Goal: Information Seeking & Learning: Learn about a topic

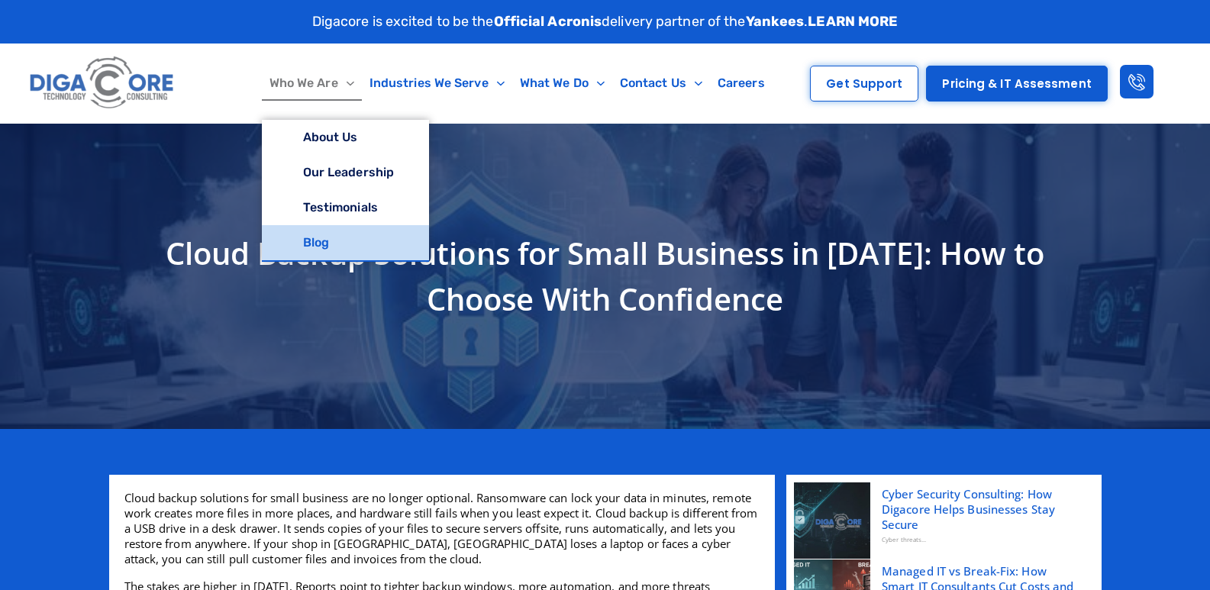
click at [331, 236] on link "Blog" at bounding box center [345, 242] width 167 height 35
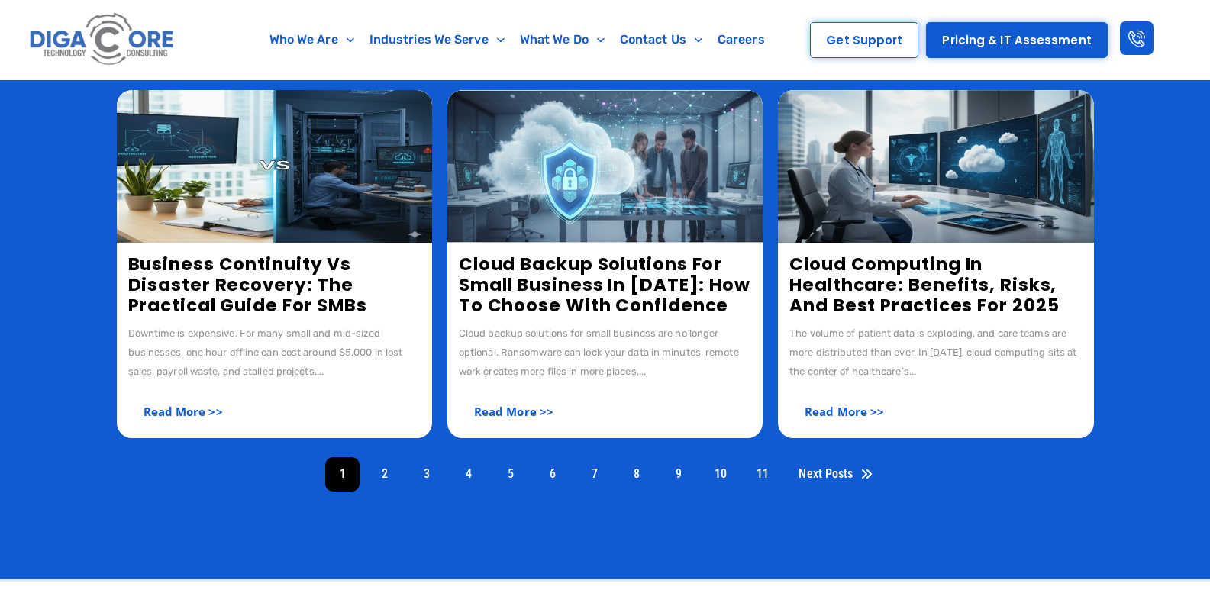
scroll to position [604, 0]
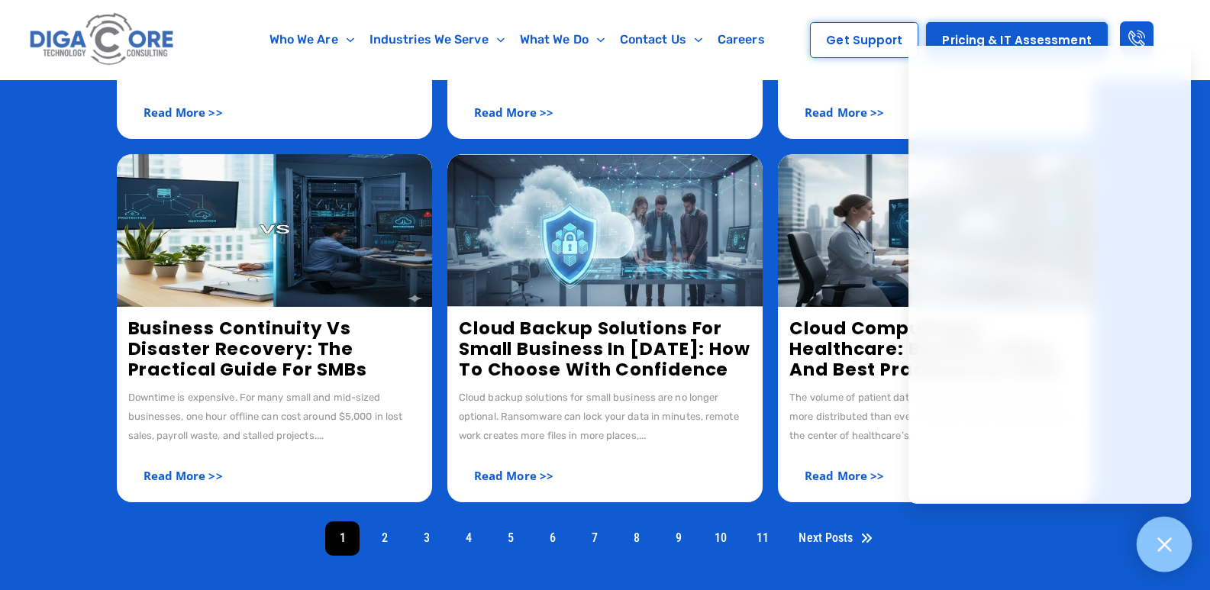
click at [1172, 541] on icon at bounding box center [1164, 544] width 20 height 20
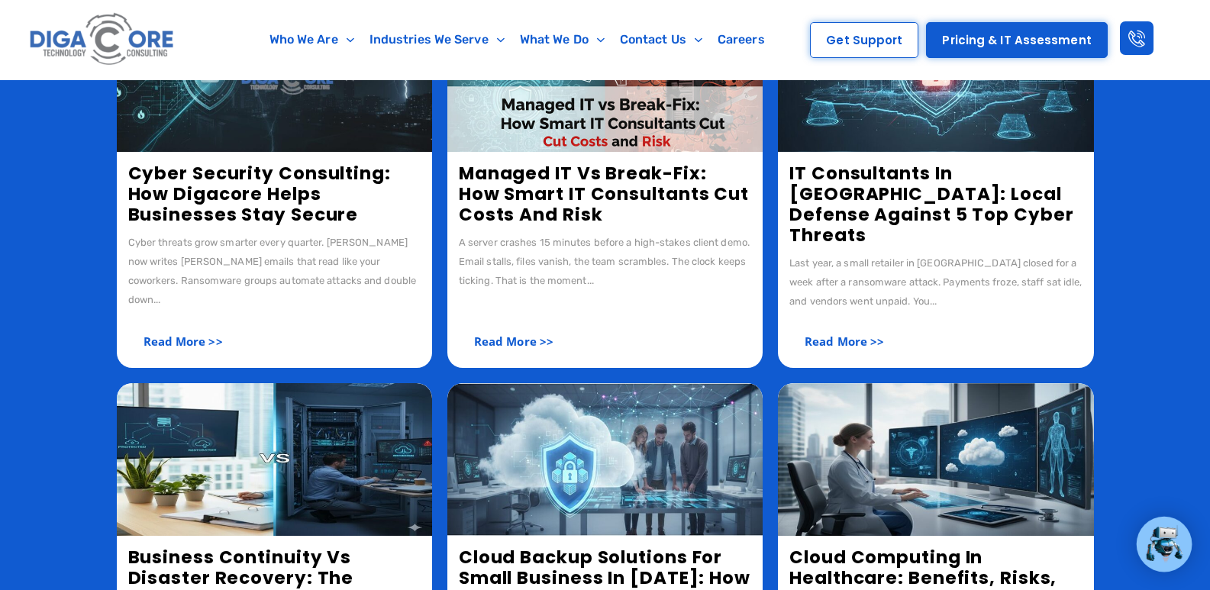
scroll to position [146, 0]
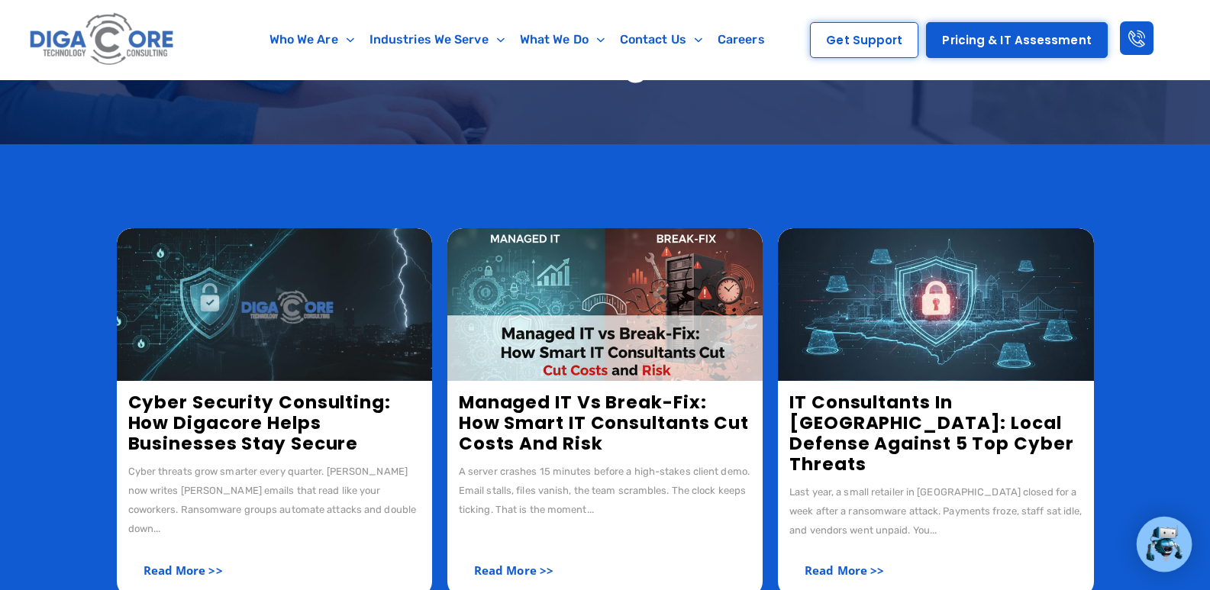
click at [874, 411] on link "IT Consultants in [GEOGRAPHIC_DATA]: Local Defense Against 5 Top Cyber Threats" at bounding box center [931, 433] width 284 height 86
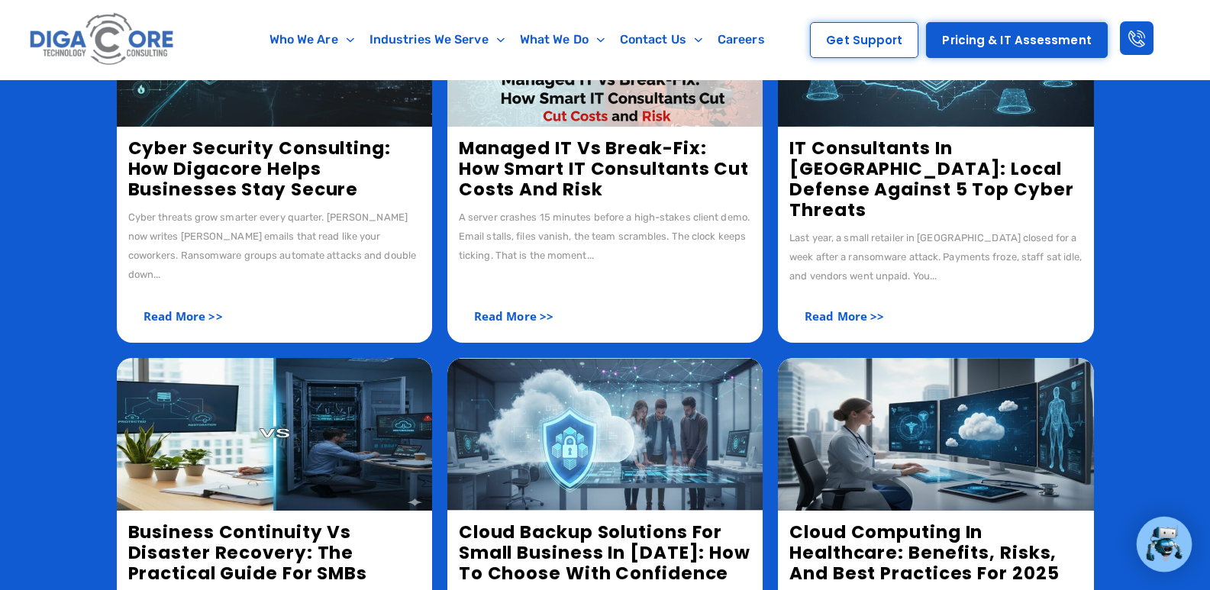
scroll to position [69, 0]
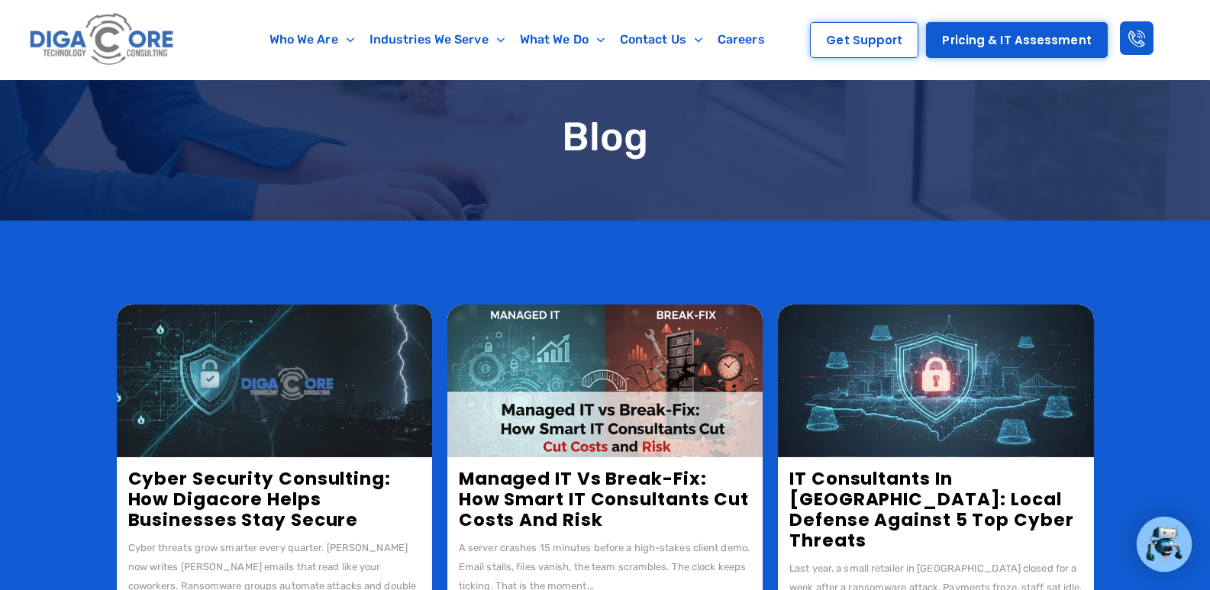
click at [548, 502] on link "Managed IT vs Break-Fix: How Smart IT Consultants Cut Costs and Risk" at bounding box center [604, 499] width 290 height 66
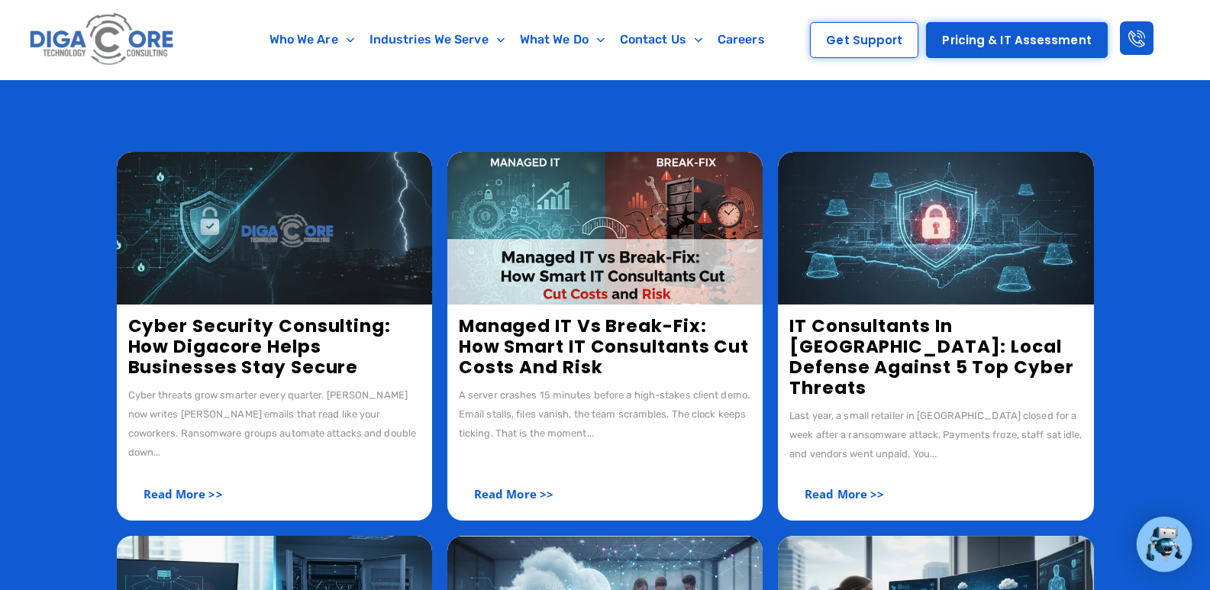
click at [261, 329] on link "Cyber Security Consulting: How Digacore Helps Businesses Stay Secure" at bounding box center [259, 347] width 263 height 66
click at [260, 332] on link "Cyber Security Consulting: How Digacore Helps Businesses Stay Secure" at bounding box center [259, 347] width 263 height 66
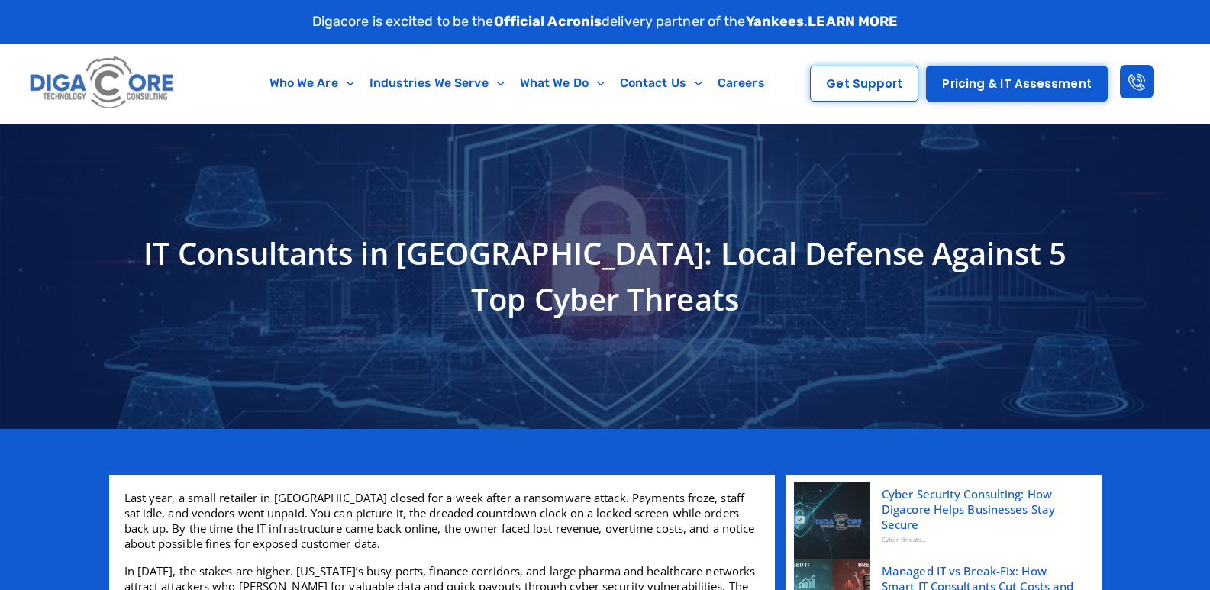
click at [438, 276] on h1 "IT Consultants in [GEOGRAPHIC_DATA]: Local Defense Against 5 Top Cyber Threats" at bounding box center [605, 276] width 977 height 92
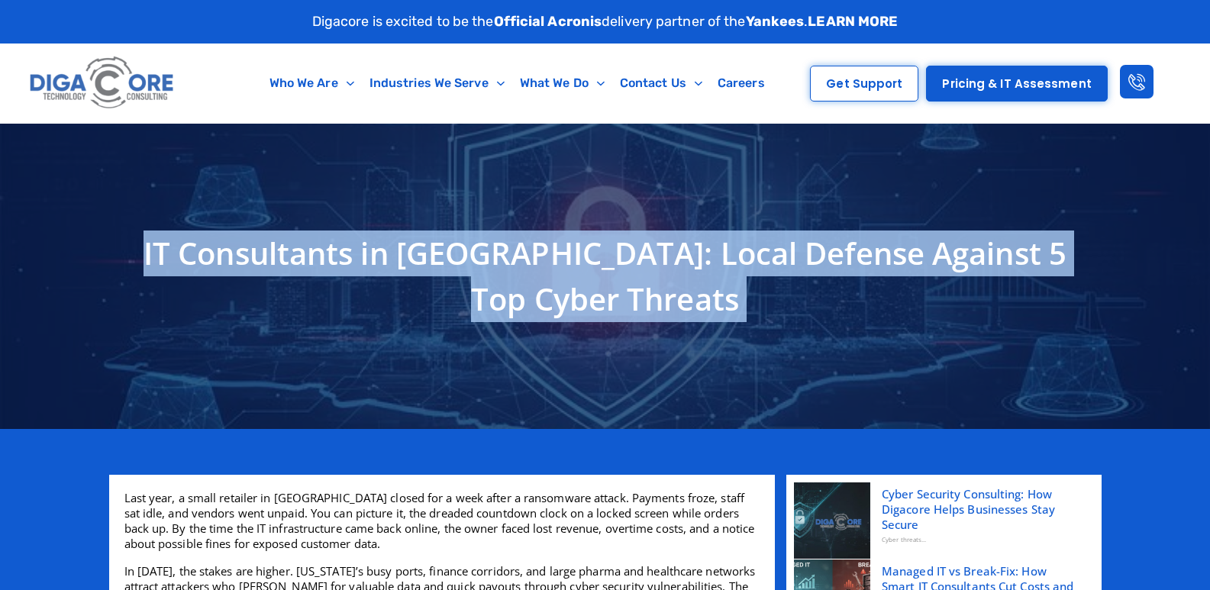
click at [438, 276] on h1 "IT Consultants in [GEOGRAPHIC_DATA]: Local Defense Against 5 Top Cyber Threats" at bounding box center [605, 276] width 977 height 92
copy div "IT Consultants in [GEOGRAPHIC_DATA]: Local Defense Against 5 Top Cyber Threats"
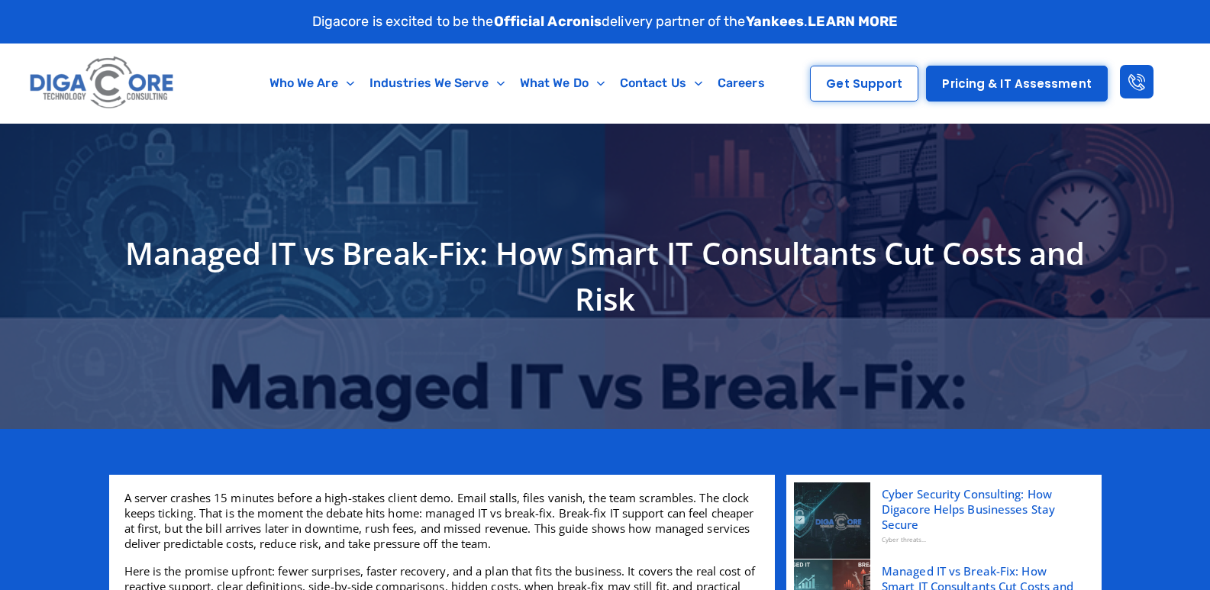
click at [443, 250] on h1 "Managed IT vs Break-Fix: How Smart IT Consultants Cut Costs and Risk" at bounding box center [605, 276] width 977 height 92
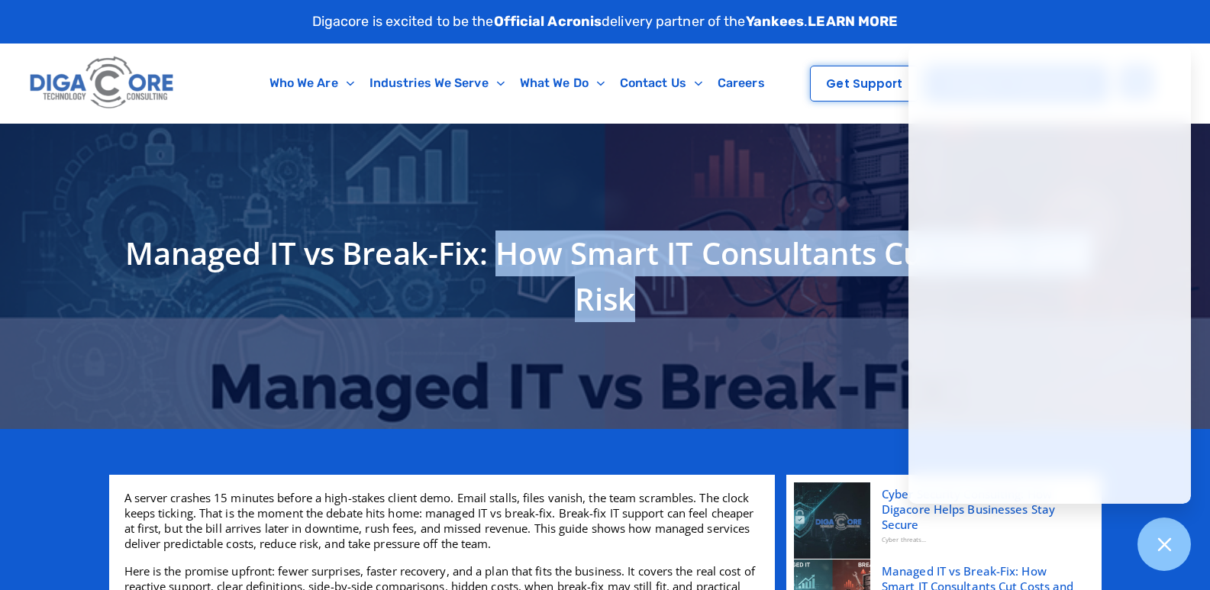
drag, startPoint x: 499, startPoint y: 256, endPoint x: 653, endPoint y: 299, distance: 159.3
click at [653, 299] on h1 "Managed IT vs Break-Fix: How Smart IT Consultants Cut Costs and Risk" at bounding box center [605, 276] width 977 height 92
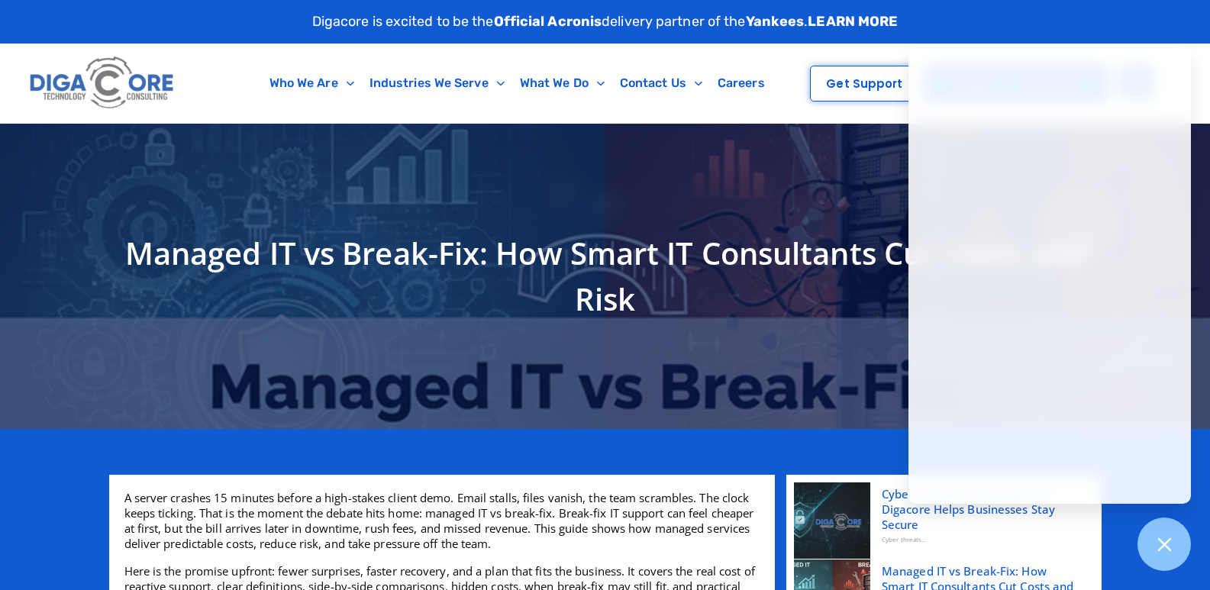
click at [188, 258] on h1 "Managed IT vs Break-Fix: How Smart IT Consultants Cut Costs and Risk" at bounding box center [605, 276] width 977 height 92
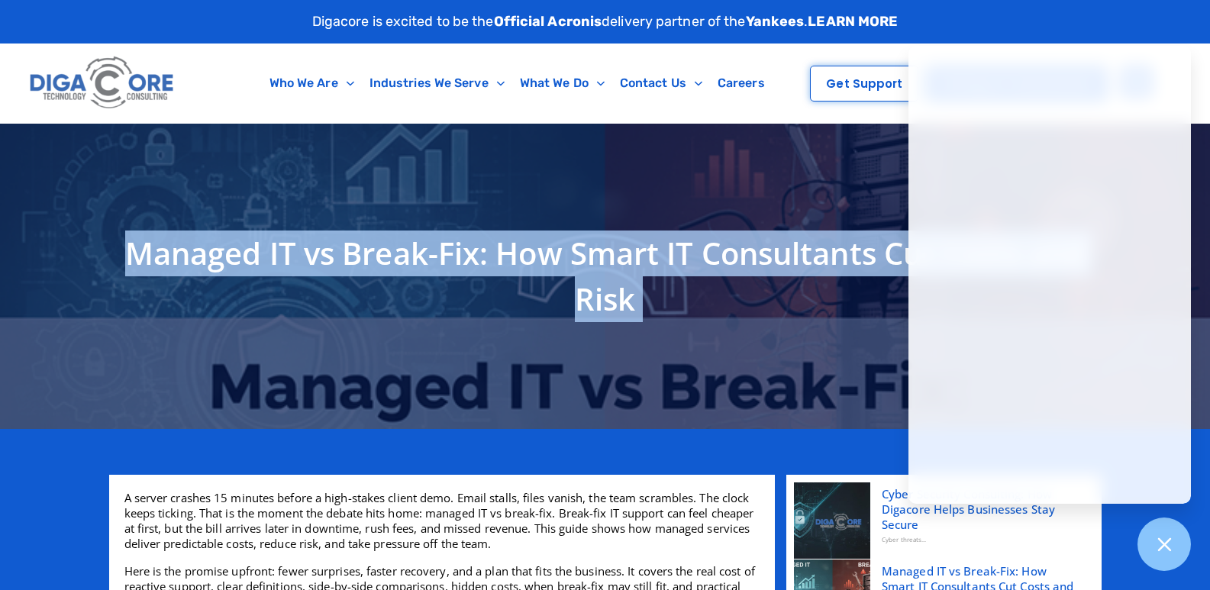
click at [188, 258] on h1 "Managed IT vs Break-Fix: How Smart IT Consultants Cut Costs and Risk" at bounding box center [605, 276] width 977 height 92
copy div "Managed IT vs Break-Fix: How Smart IT Consultants Cut Costs and Risk"
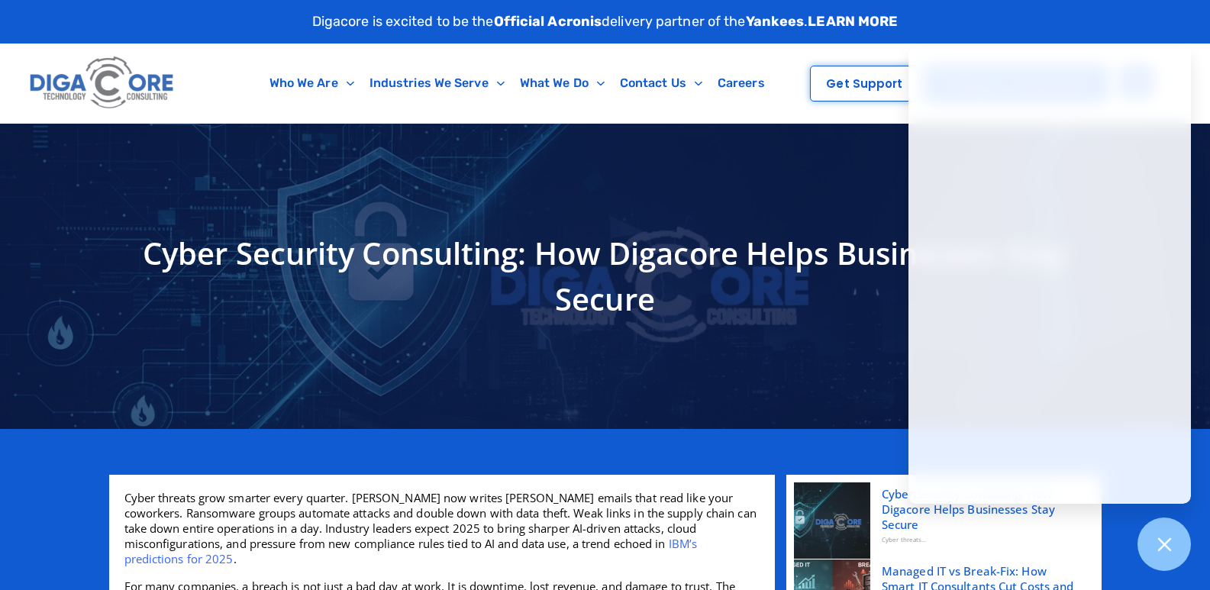
click at [295, 259] on h1 "Cyber Security Consulting: How Digacore Helps Businesses Stay Secure" at bounding box center [605, 276] width 977 height 92
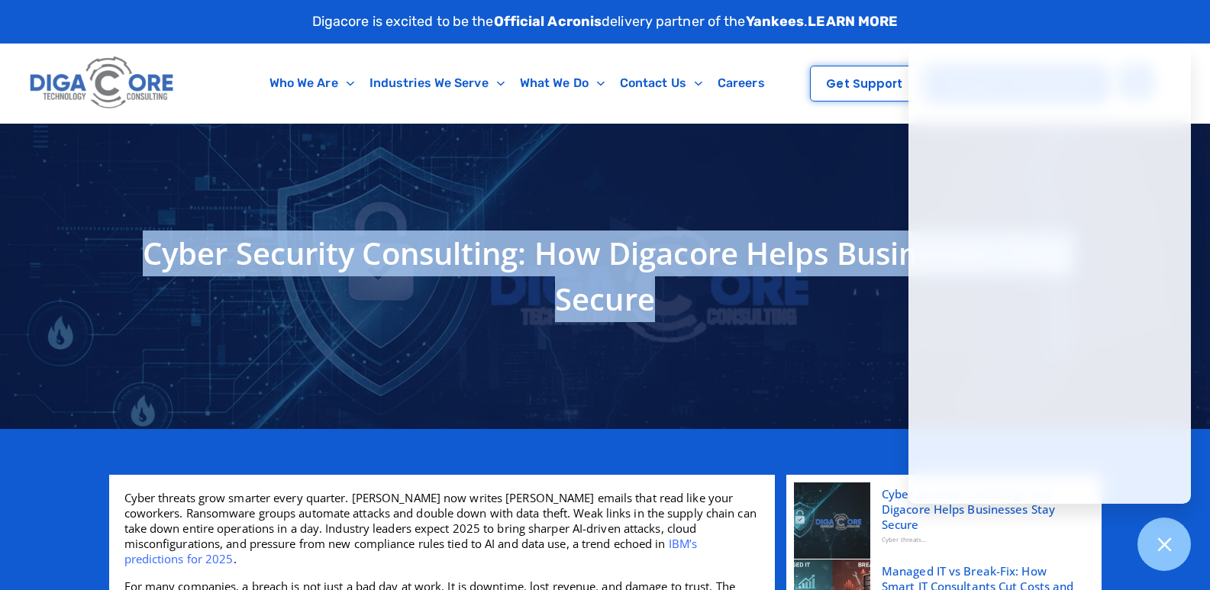
click at [295, 259] on h1 "Cyber Security Consulting: How Digacore Helps Businesses Stay Secure" at bounding box center [605, 276] width 977 height 92
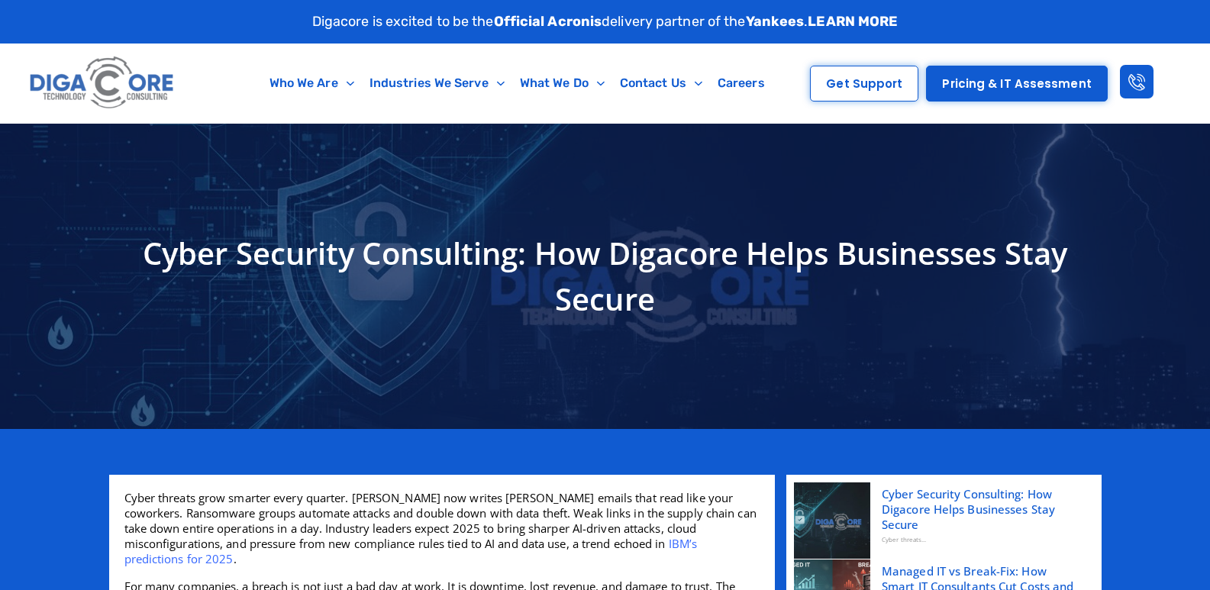
click at [376, 256] on h1 "Cyber Security Consulting: How Digacore Helps Businesses Stay Secure" at bounding box center [605, 276] width 977 height 92
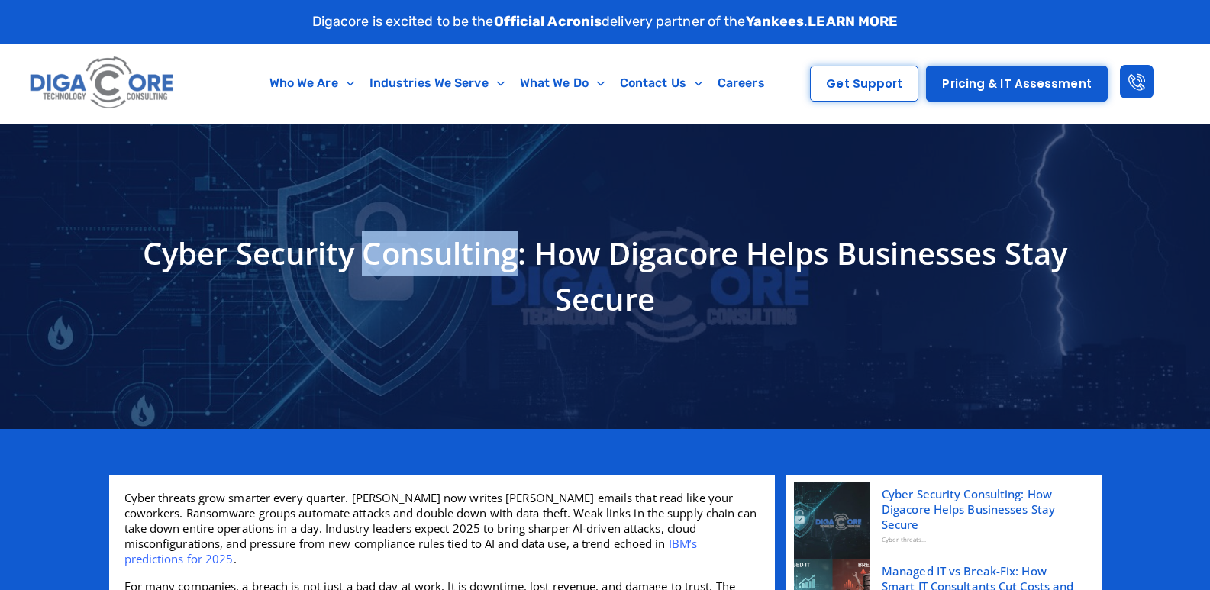
click at [376, 256] on h1 "Cyber Security Consulting: How Digacore Helps Businesses Stay Secure" at bounding box center [605, 276] width 977 height 92
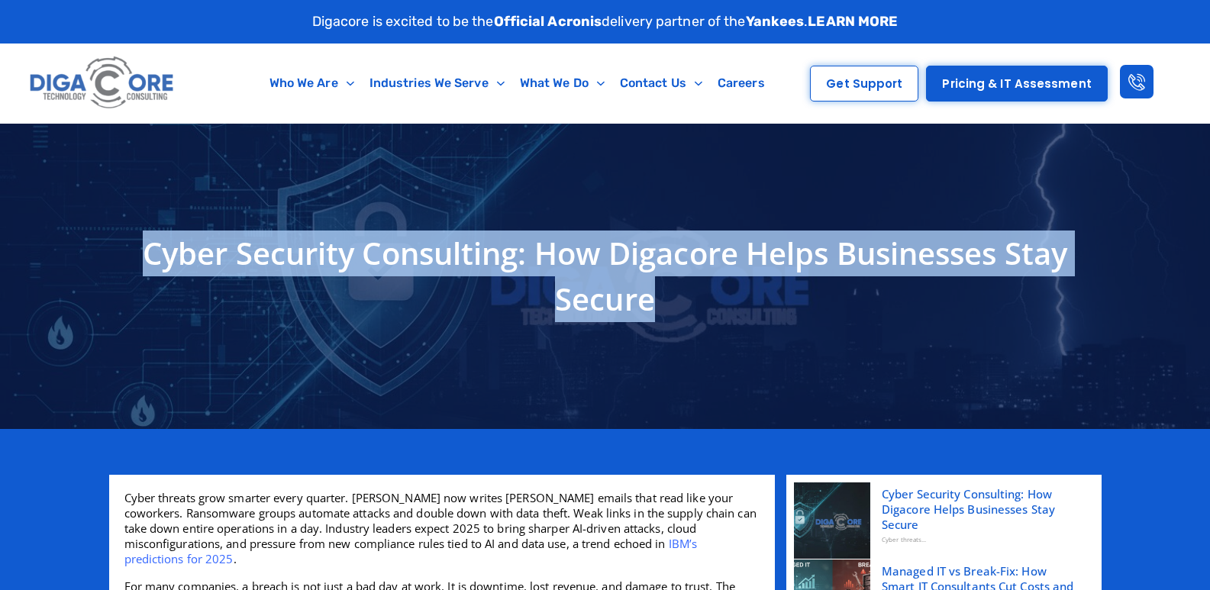
click at [376, 256] on h1 "Cyber Security Consulting: How Digacore Helps Businesses Stay Secure" at bounding box center [605, 276] width 977 height 92
copy div "Cyber Security Consulting: How Digacore Helps Businesses Stay Secure"
